Goal: Information Seeking & Learning: Find specific page/section

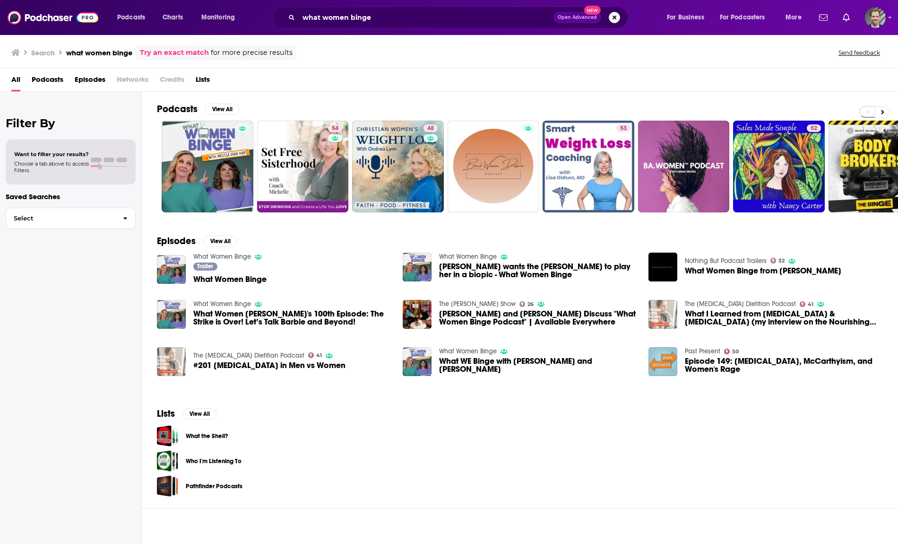
click at [614, 19] on button "Search podcasts, credits, & more..." at bounding box center [614, 17] width 11 height 11
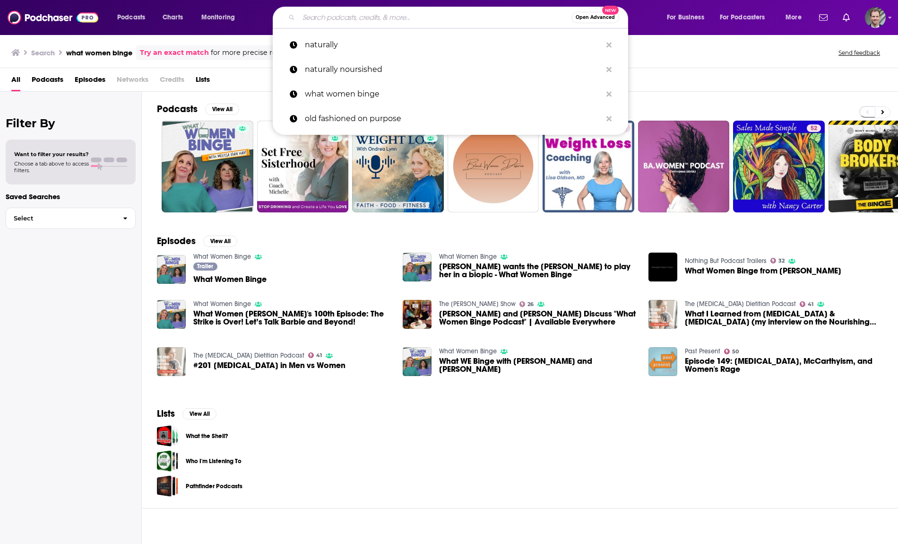
click at [423, 19] on input "Search podcasts, credits, & more..." at bounding box center [435, 17] width 273 height 15
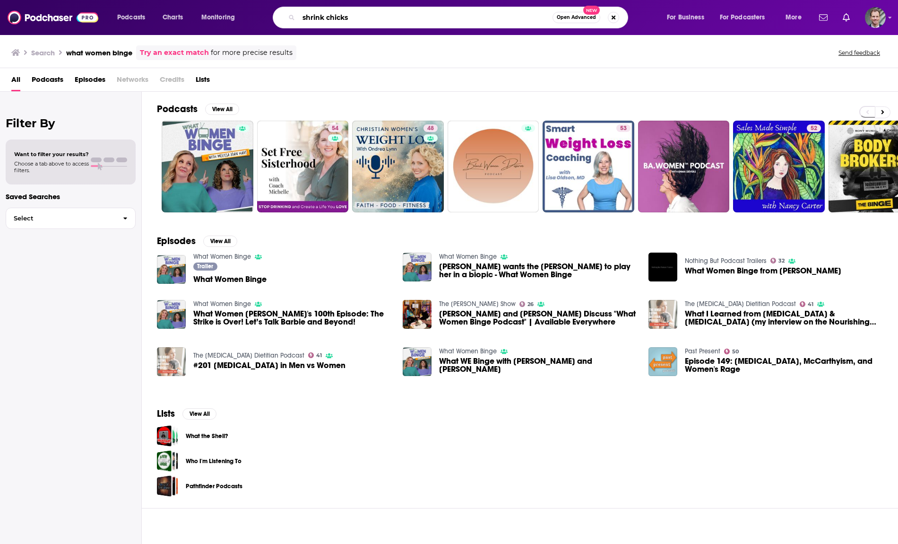
type input "shrink chicks"
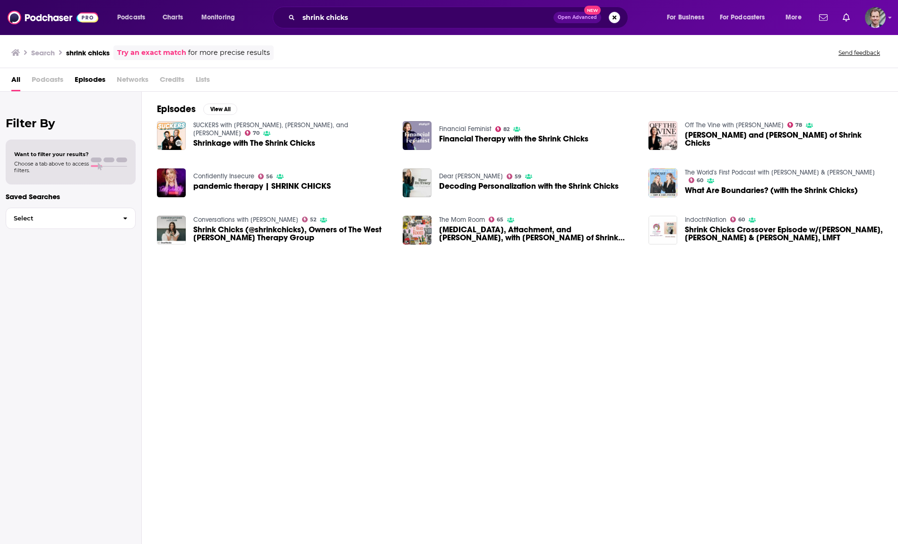
click at [475, 226] on span "[MEDICAL_DATA], Attachment, and [PERSON_NAME], with [PERSON_NAME] of Shrink Chi…" at bounding box center [538, 233] width 198 height 16
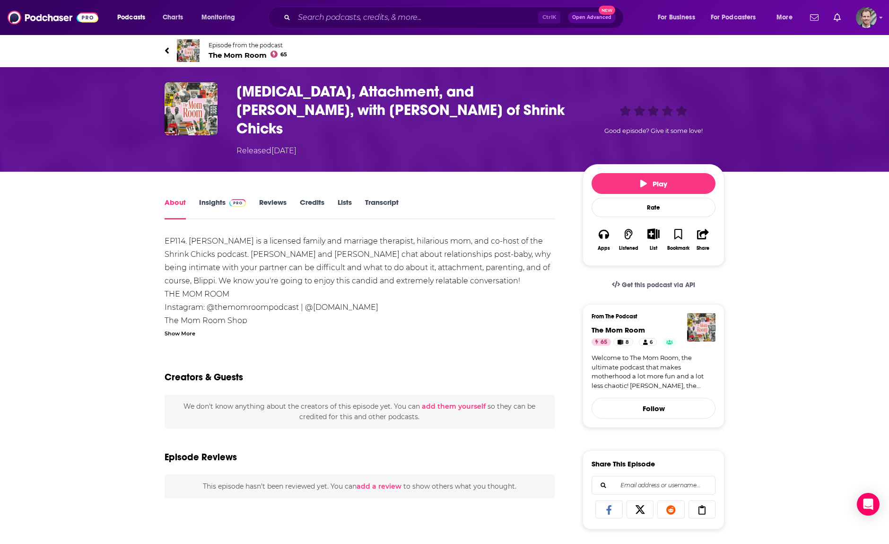
click at [212, 198] on link "Insights" at bounding box center [222, 209] width 47 height 22
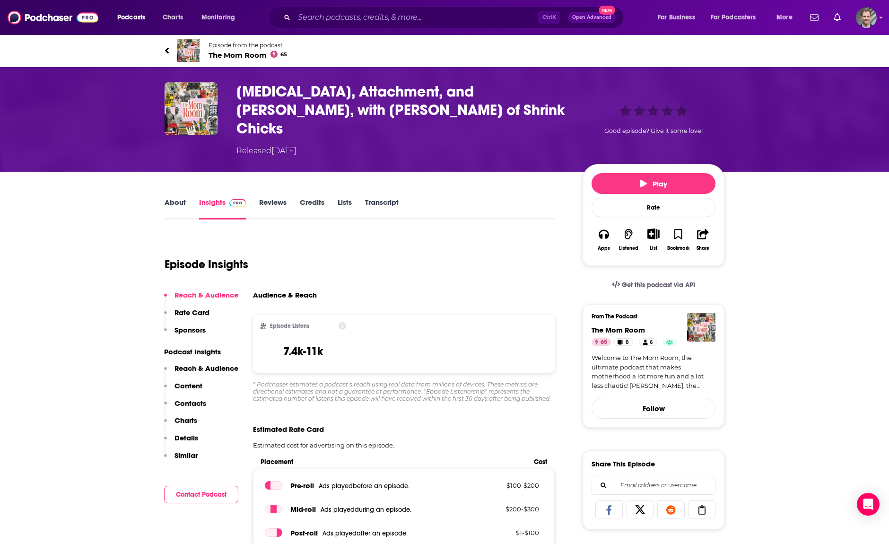
click at [267, 198] on link "Reviews" at bounding box center [272, 209] width 27 height 22
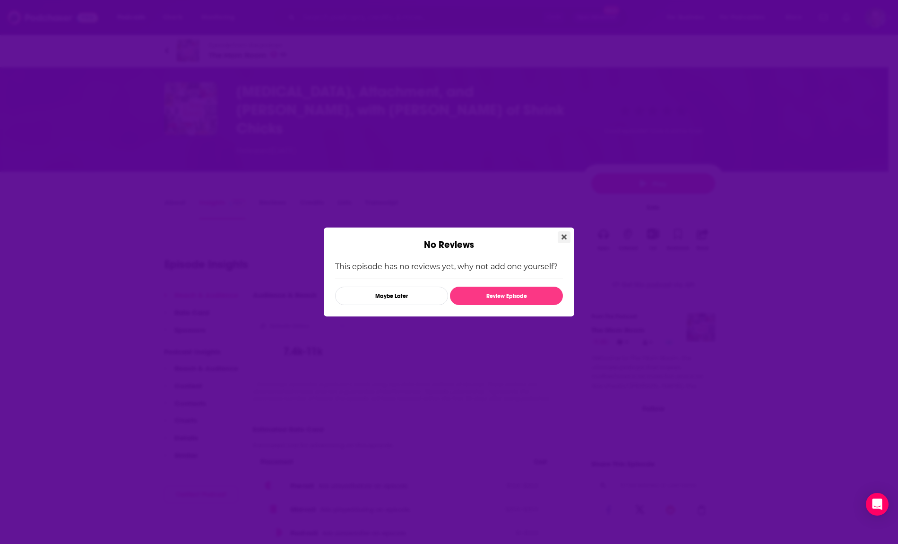
click at [562, 235] on icon "Close" at bounding box center [564, 236] width 5 height 5
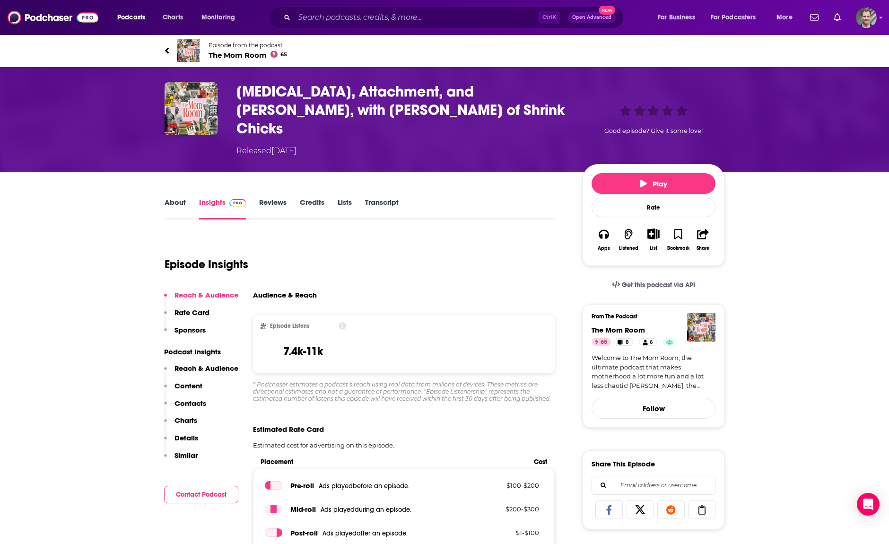
click at [173, 198] on link "About" at bounding box center [174, 209] width 21 height 22
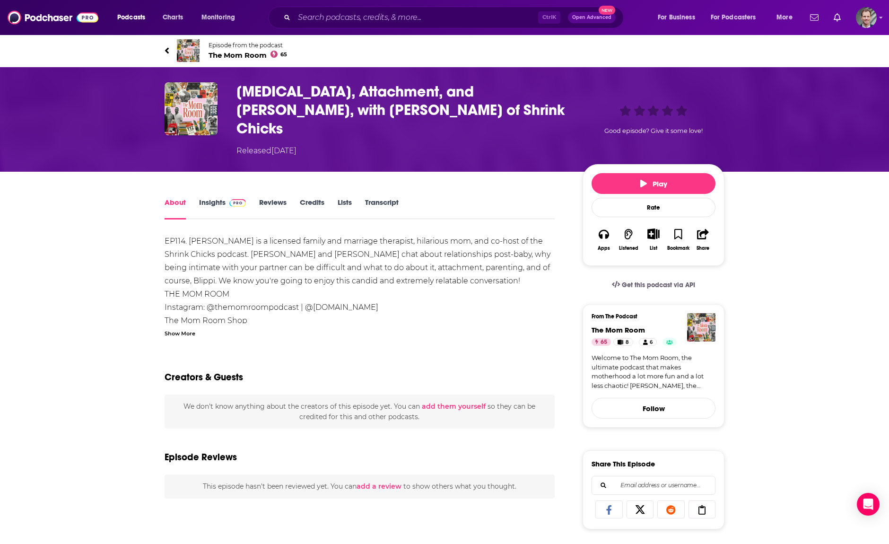
click at [203, 198] on link "Insights" at bounding box center [222, 209] width 47 height 22
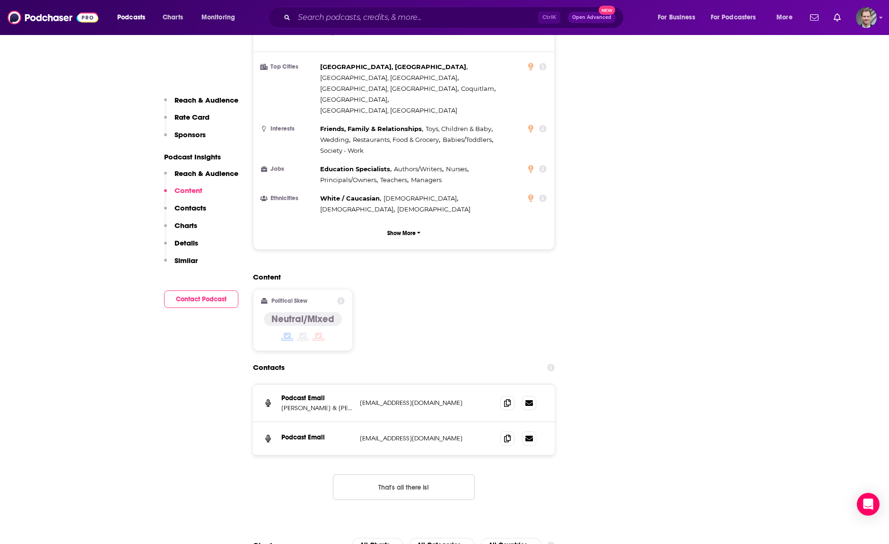
scroll to position [1008, 0]
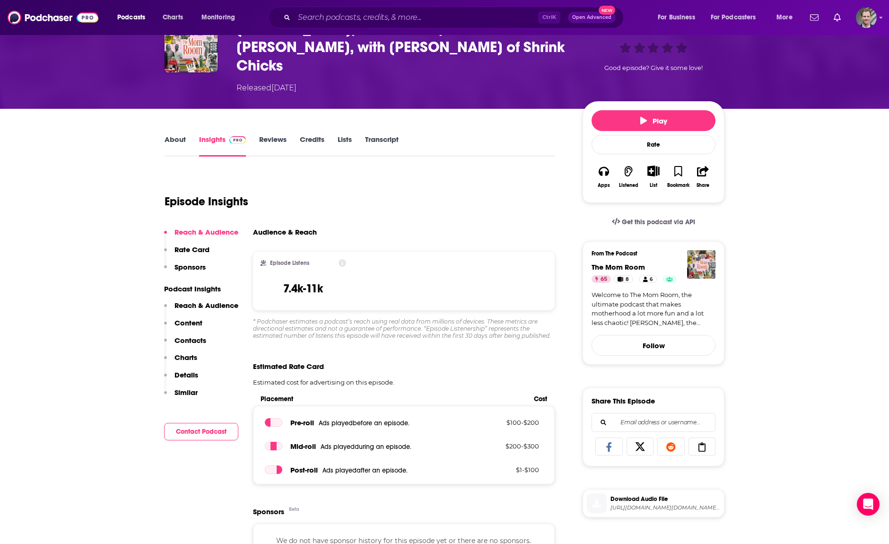
scroll to position [0, 0]
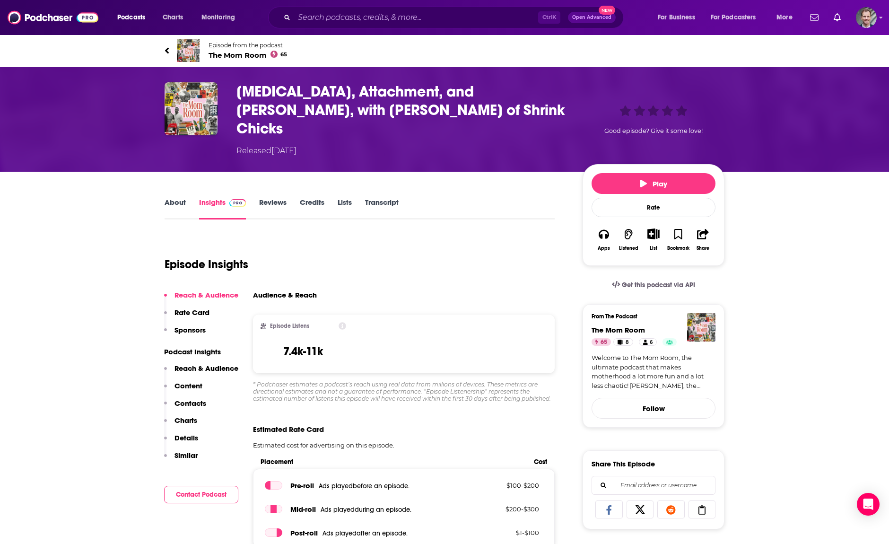
click at [175, 198] on link "About" at bounding box center [174, 209] width 21 height 22
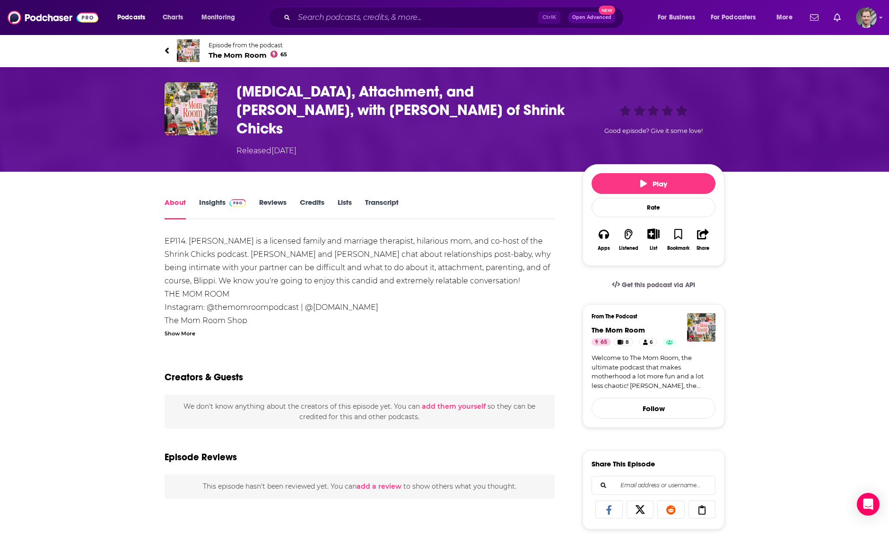
click at [111, 278] on div "About Insights Reviews Credits Lists Transcript EP114. [PERSON_NAME] is a licen…" at bounding box center [444, 528] width 889 height 713
click at [65, 292] on div "About Insights Reviews Credits Lists Transcript EP114. [PERSON_NAME] is a licen…" at bounding box center [444, 528] width 889 height 713
click at [171, 328] on div "Show More" at bounding box center [179, 332] width 31 height 9
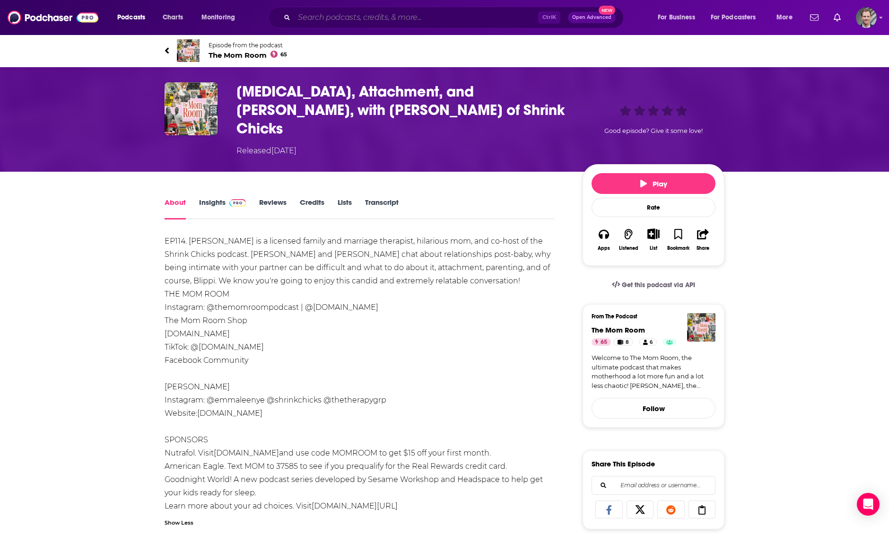
click at [303, 17] on input "Search podcasts, credits, & more..." at bounding box center [416, 17] width 244 height 15
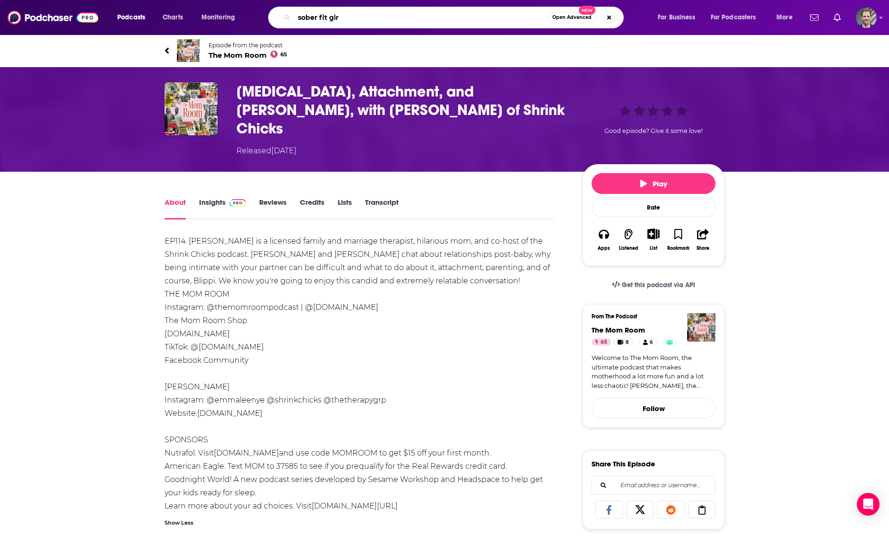
type input "sober fit girl"
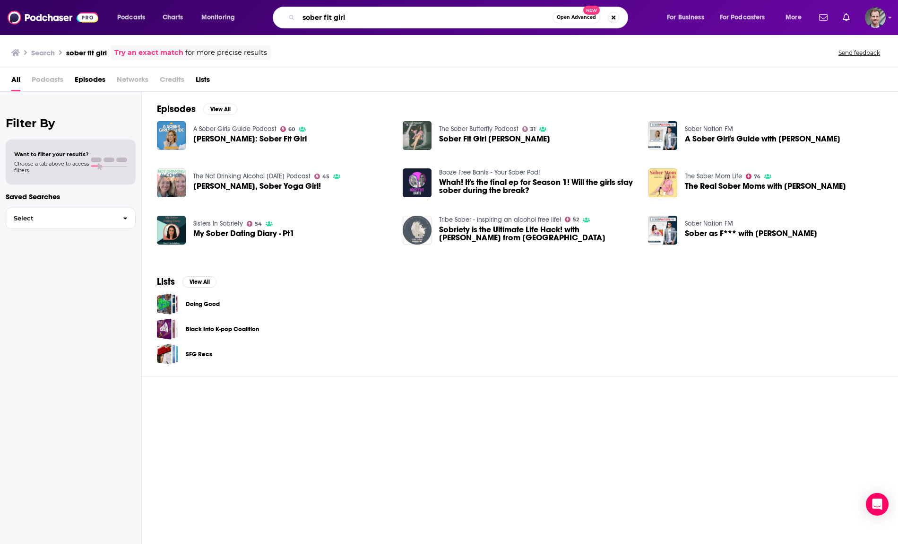
click at [348, 16] on input "sober fit girl" at bounding box center [426, 17] width 254 height 15
type input "soberfitgirl"
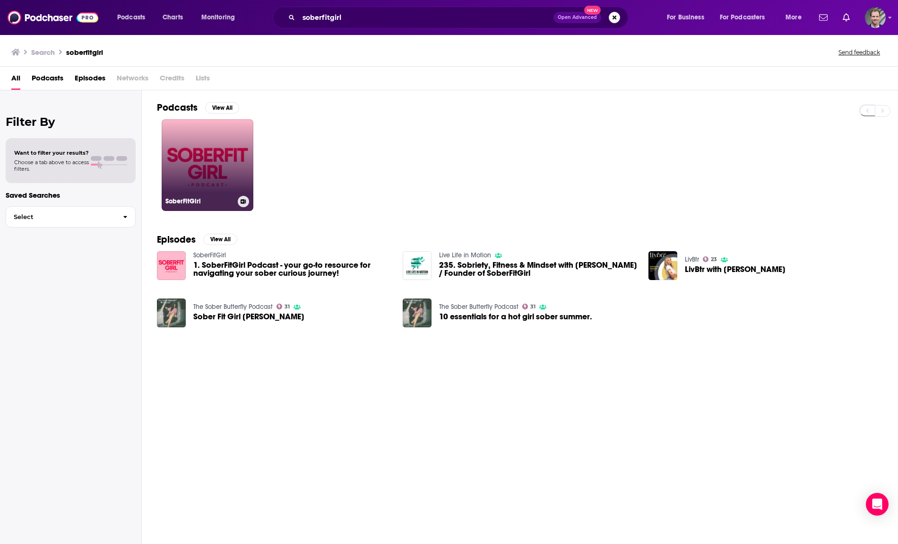
click at [211, 179] on link "SoberFitGirl" at bounding box center [208, 165] width 92 height 92
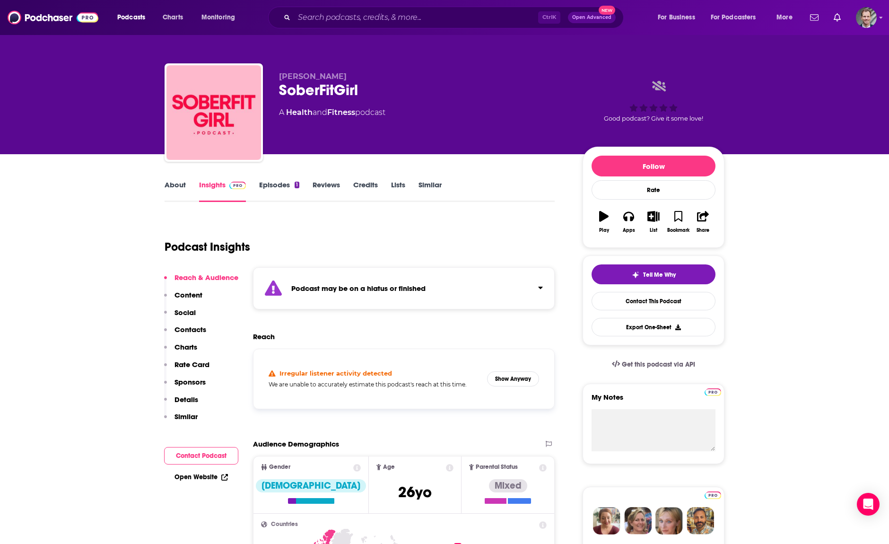
click at [373, 288] on strong "Podcast may be on a hiatus or finished" at bounding box center [358, 288] width 134 height 9
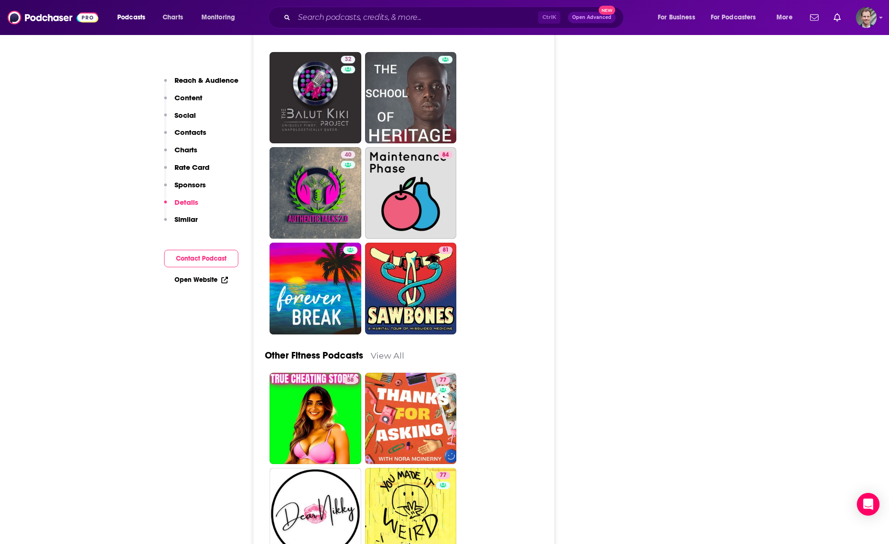
scroll to position [3277, 0]
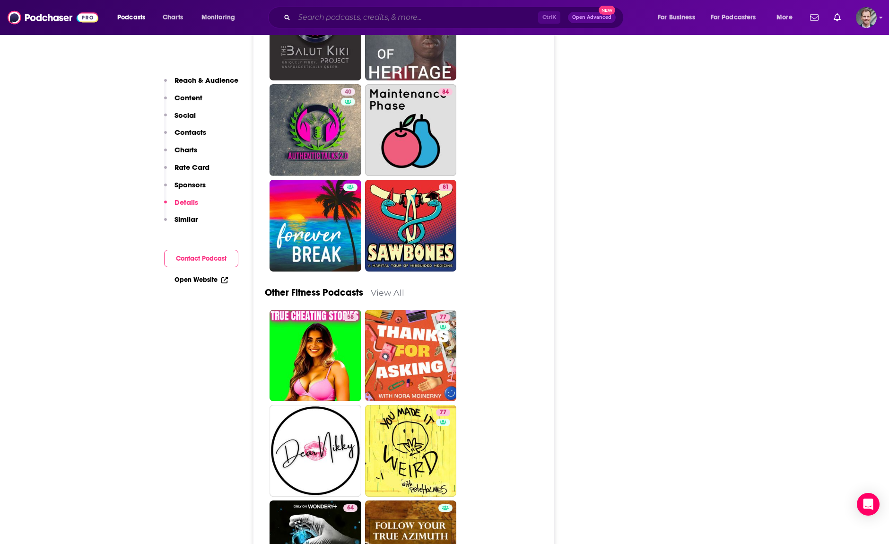
click at [341, 20] on input "Search podcasts, credits, & more..." at bounding box center [416, 17] width 244 height 15
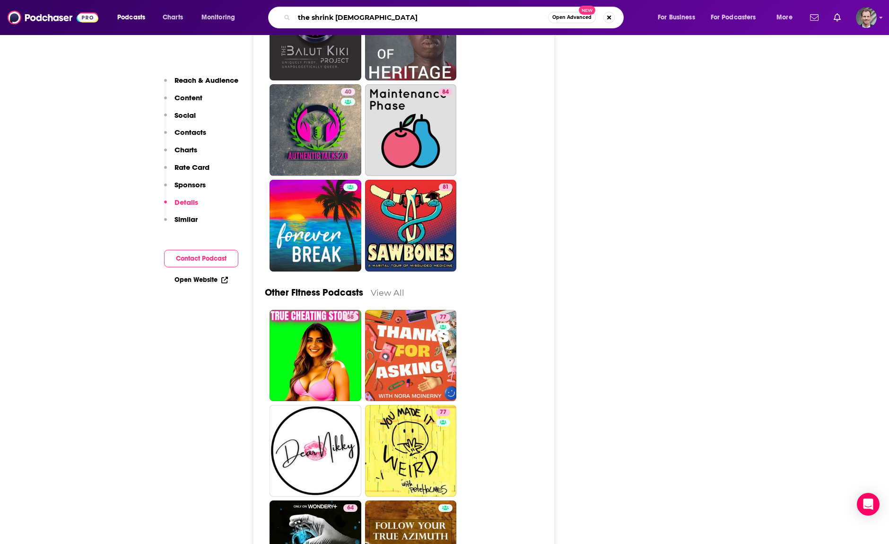
type input "the shrink chicks"
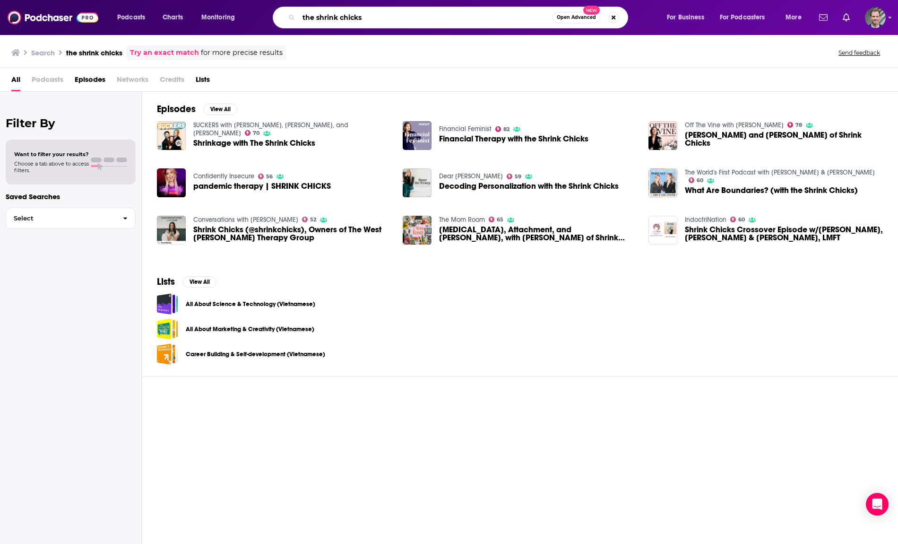
click at [329, 17] on input "the shrink chicks" at bounding box center [426, 17] width 254 height 15
type input "shrink chicks"
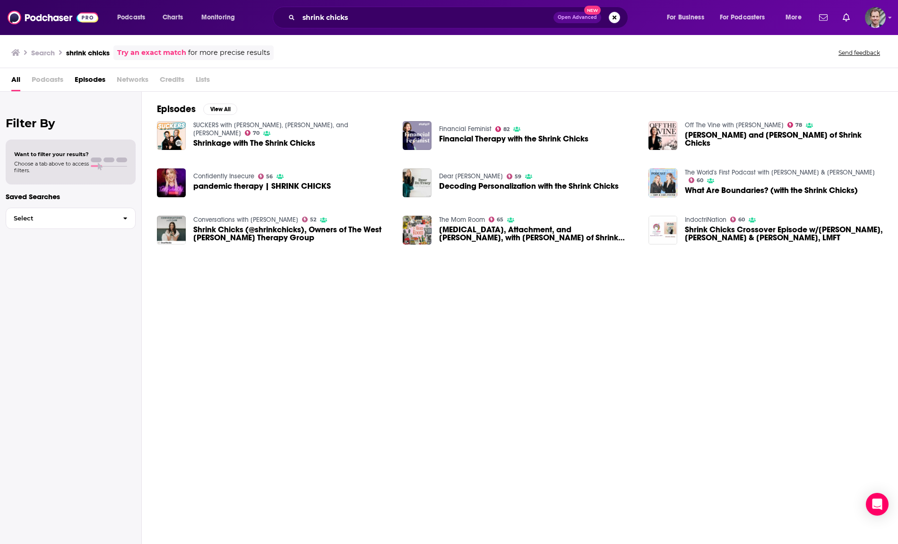
click at [146, 54] on link "Try an exact match" at bounding box center [151, 52] width 69 height 11
